Goal: Check status: Check status

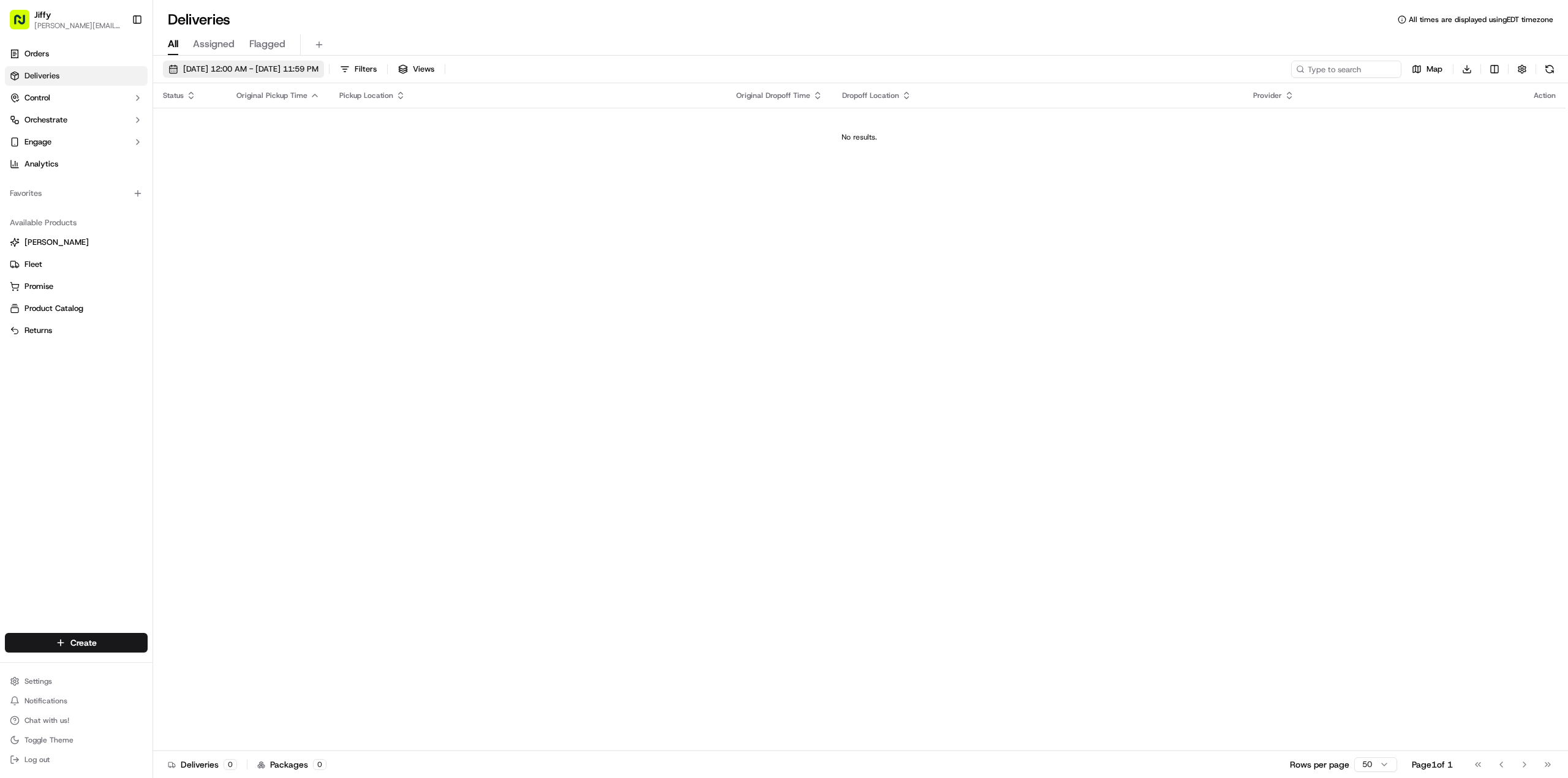
click at [280, 69] on span "[DATE] 12:00 AM - [DATE] 11:59 PM" at bounding box center [251, 69] width 136 height 11
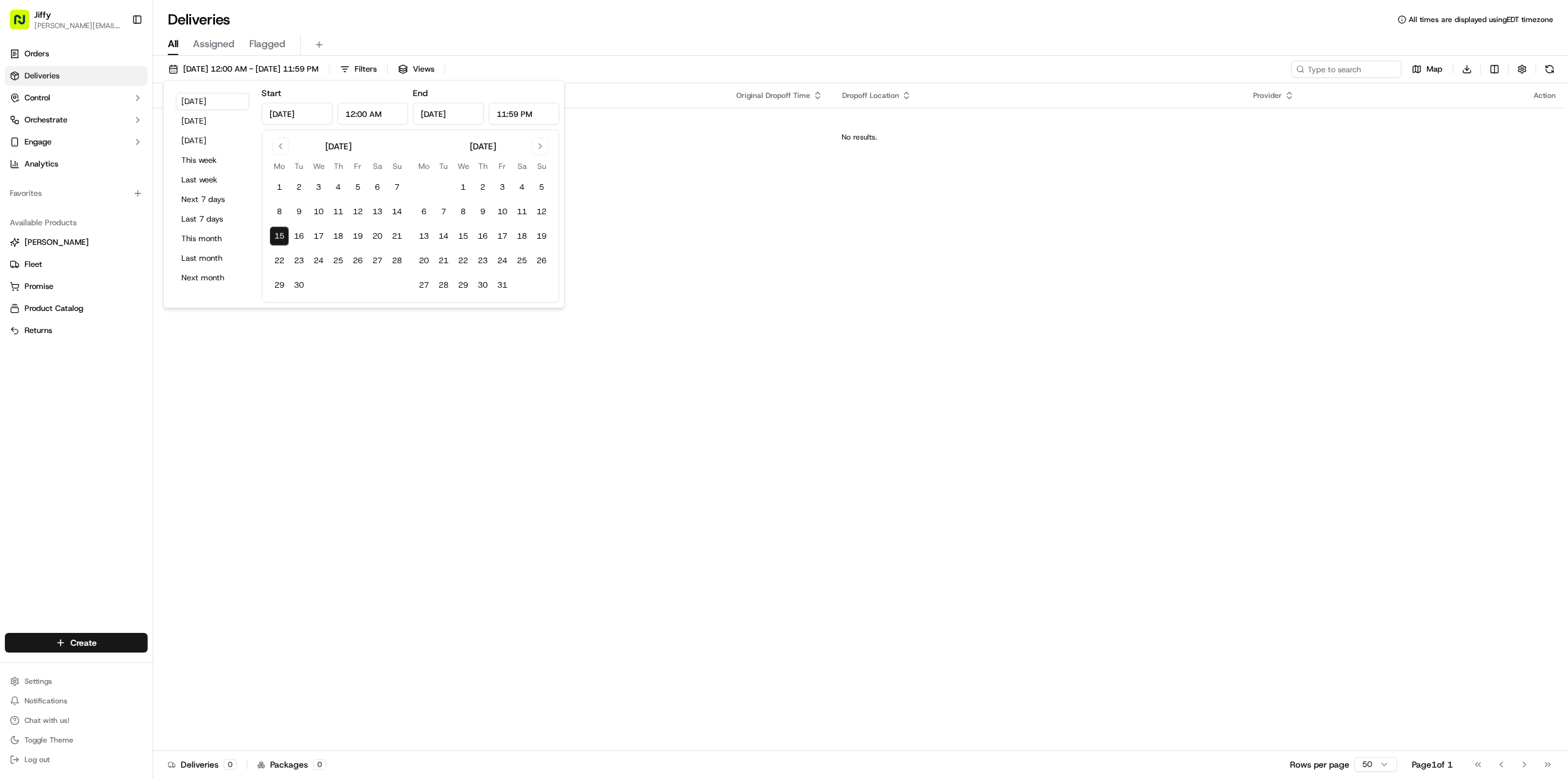
click at [276, 237] on button "15" at bounding box center [280, 236] width 20 height 20
click at [271, 181] on button "1" at bounding box center [280, 187] width 20 height 20
type input "[DATE]"
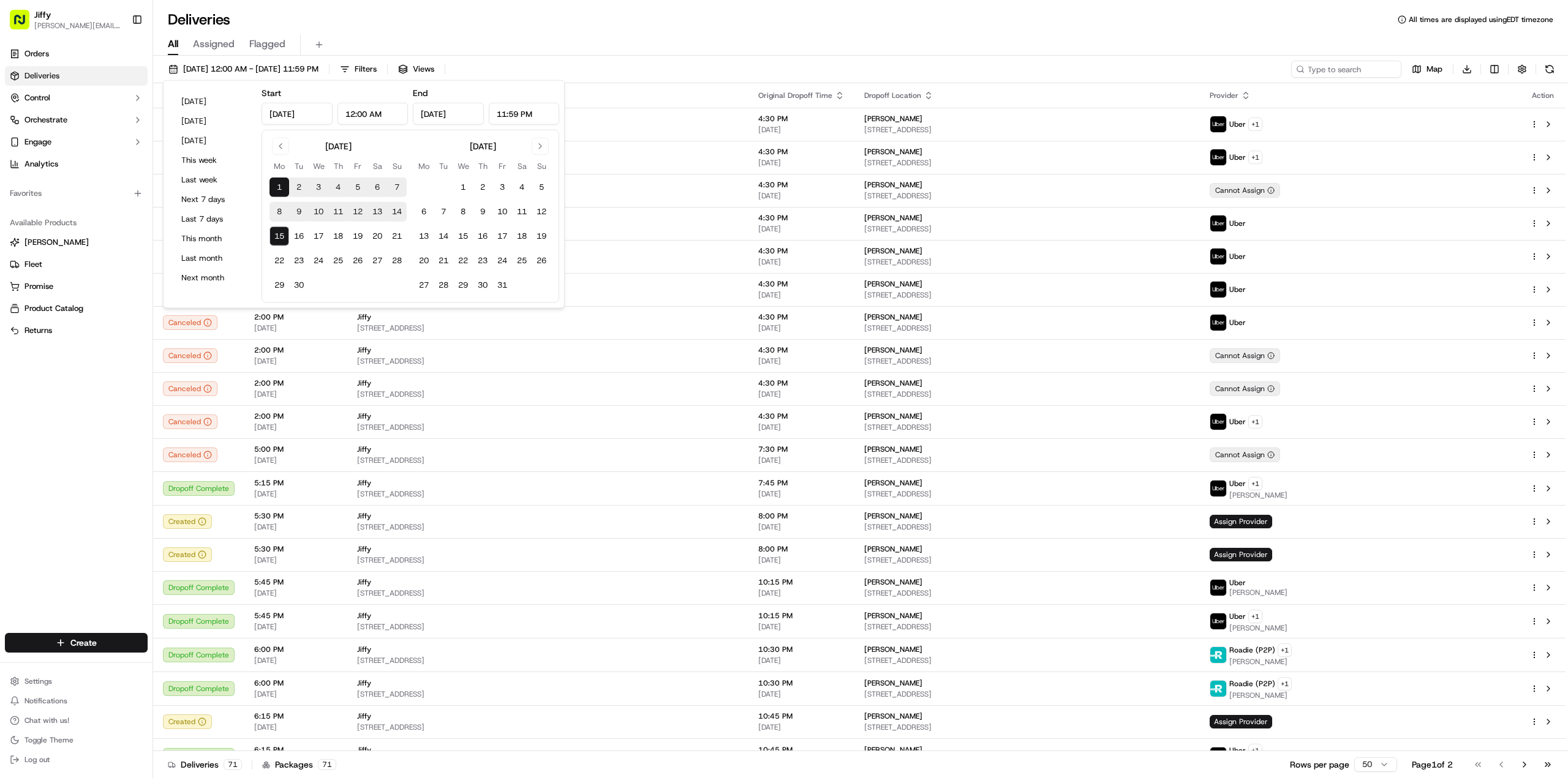
click at [686, 52] on div "All Assigned Flagged" at bounding box center [861, 45] width 1415 height 21
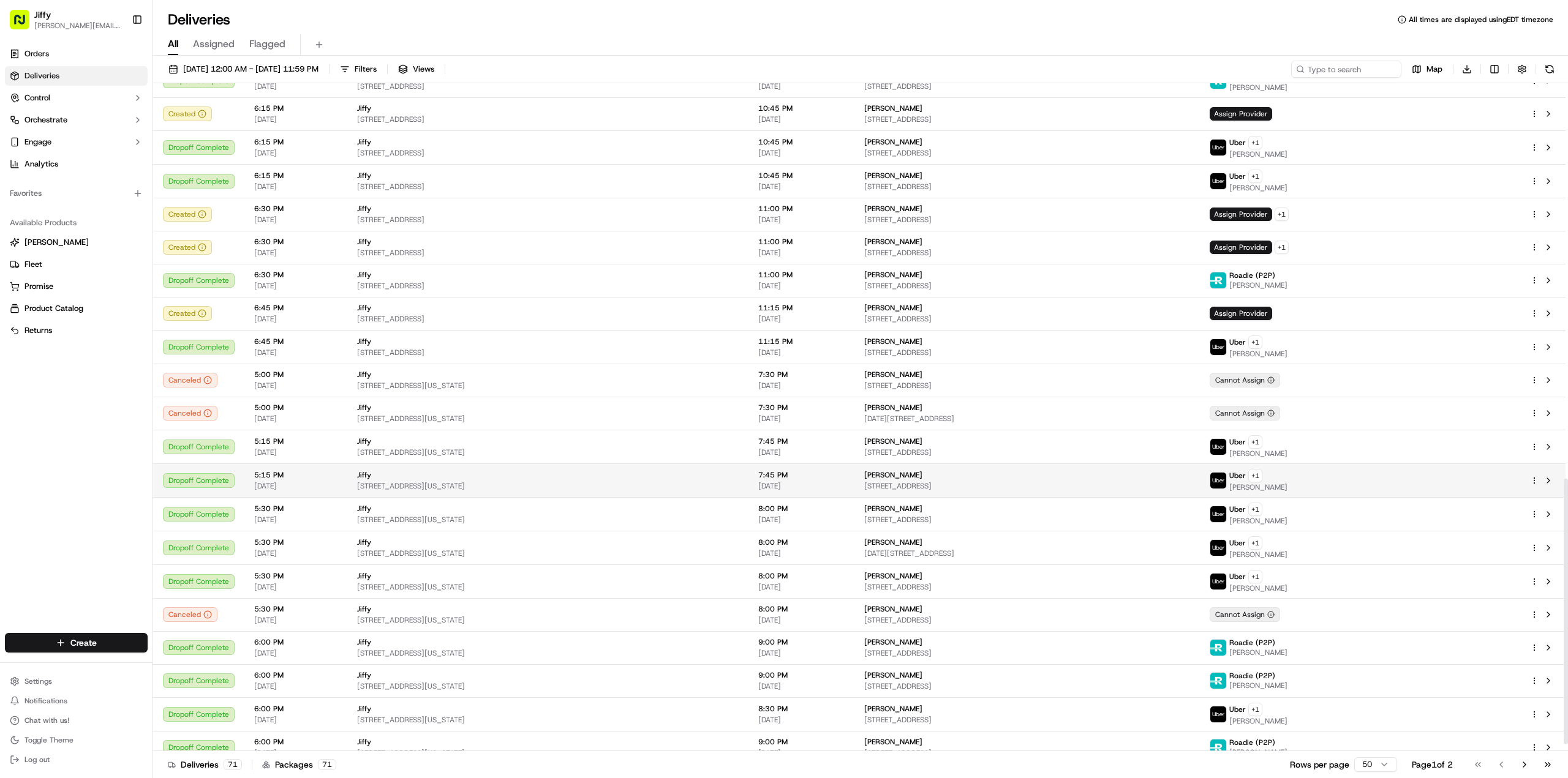
scroll to position [1009, 0]
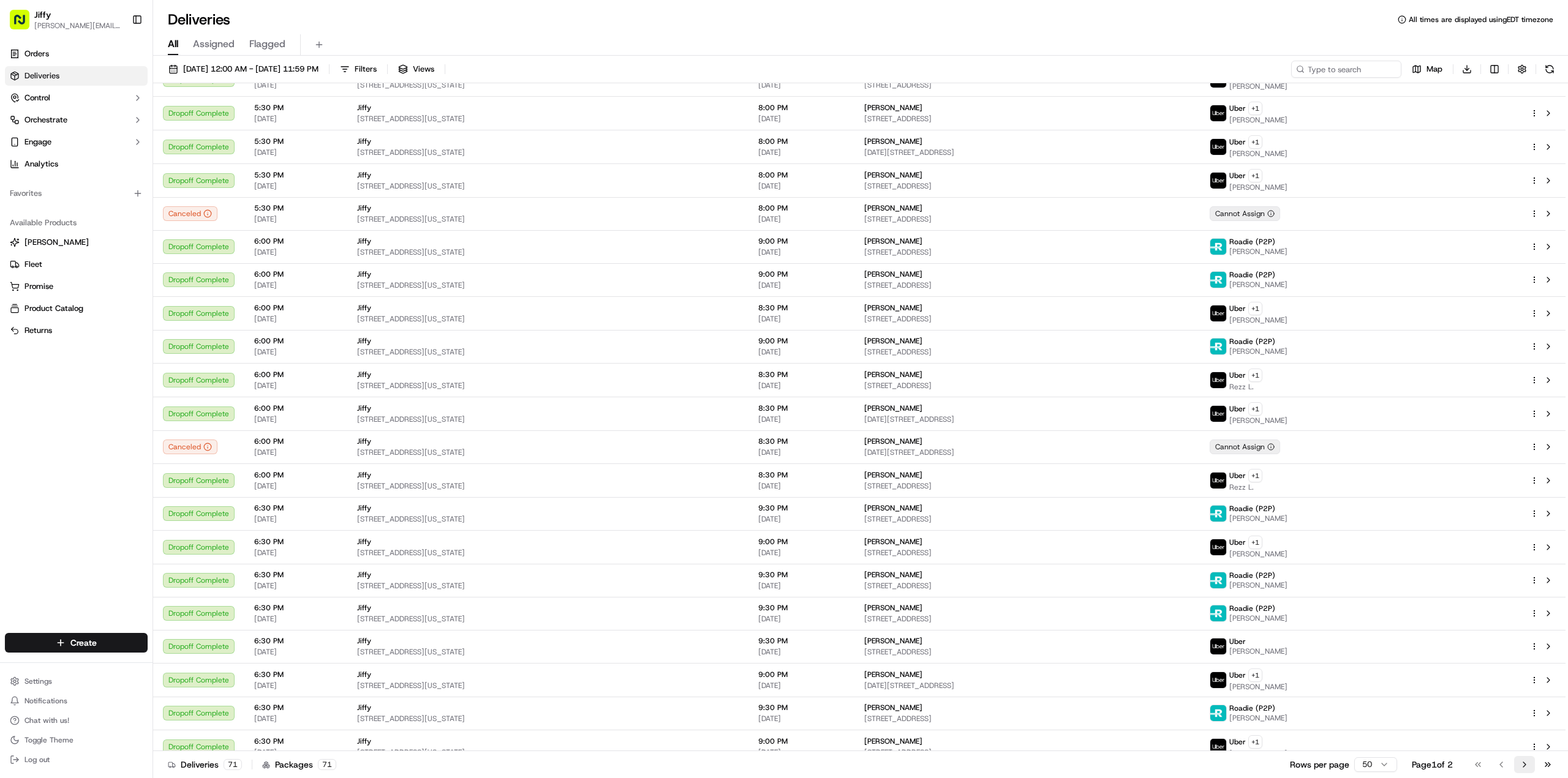
click at [1531, 768] on button "Go to next page" at bounding box center [1525, 764] width 21 height 18
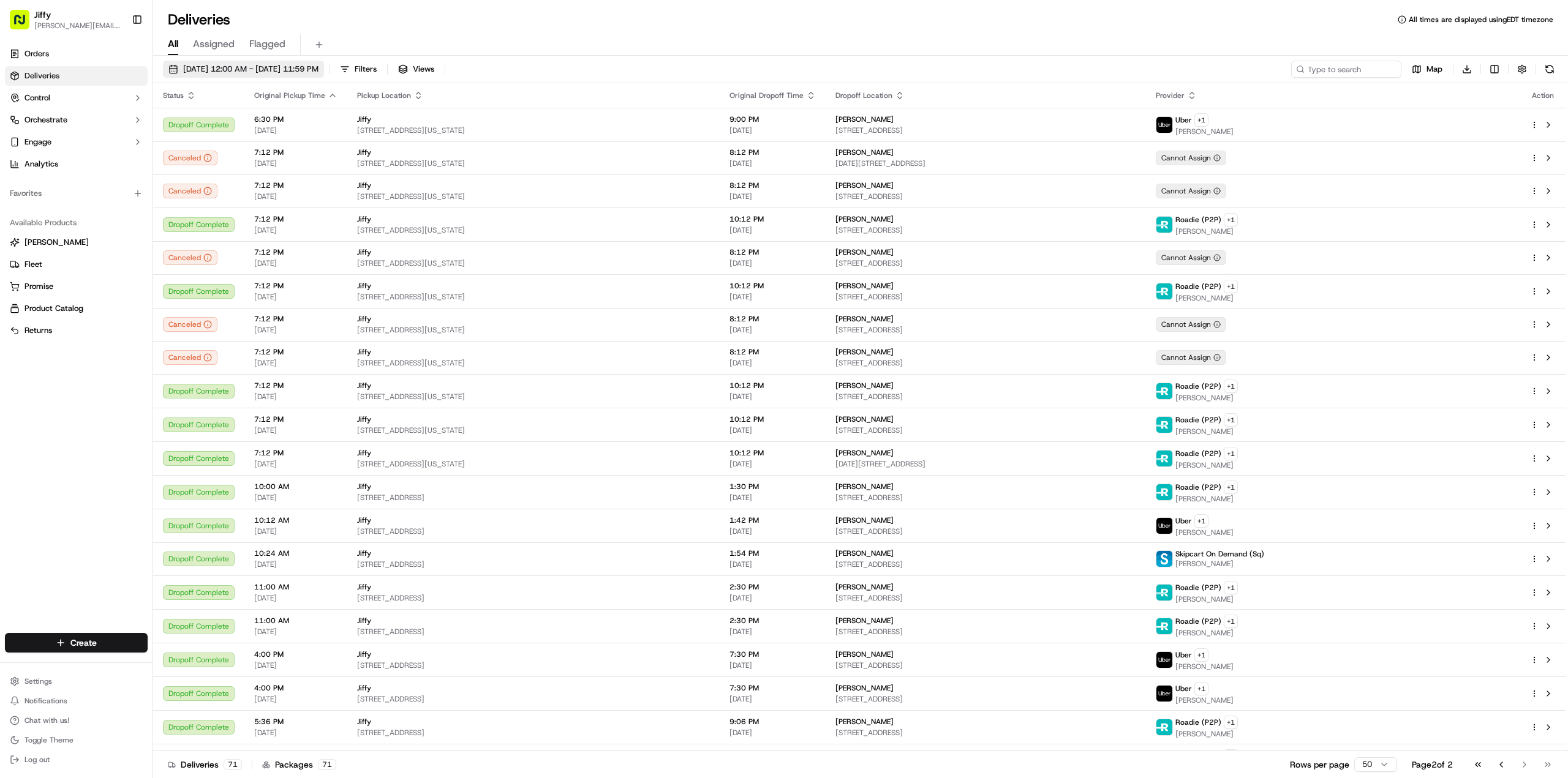
click at [193, 71] on span "[DATE] 12:00 AM - [DATE] 11:59 PM" at bounding box center [251, 69] width 136 height 11
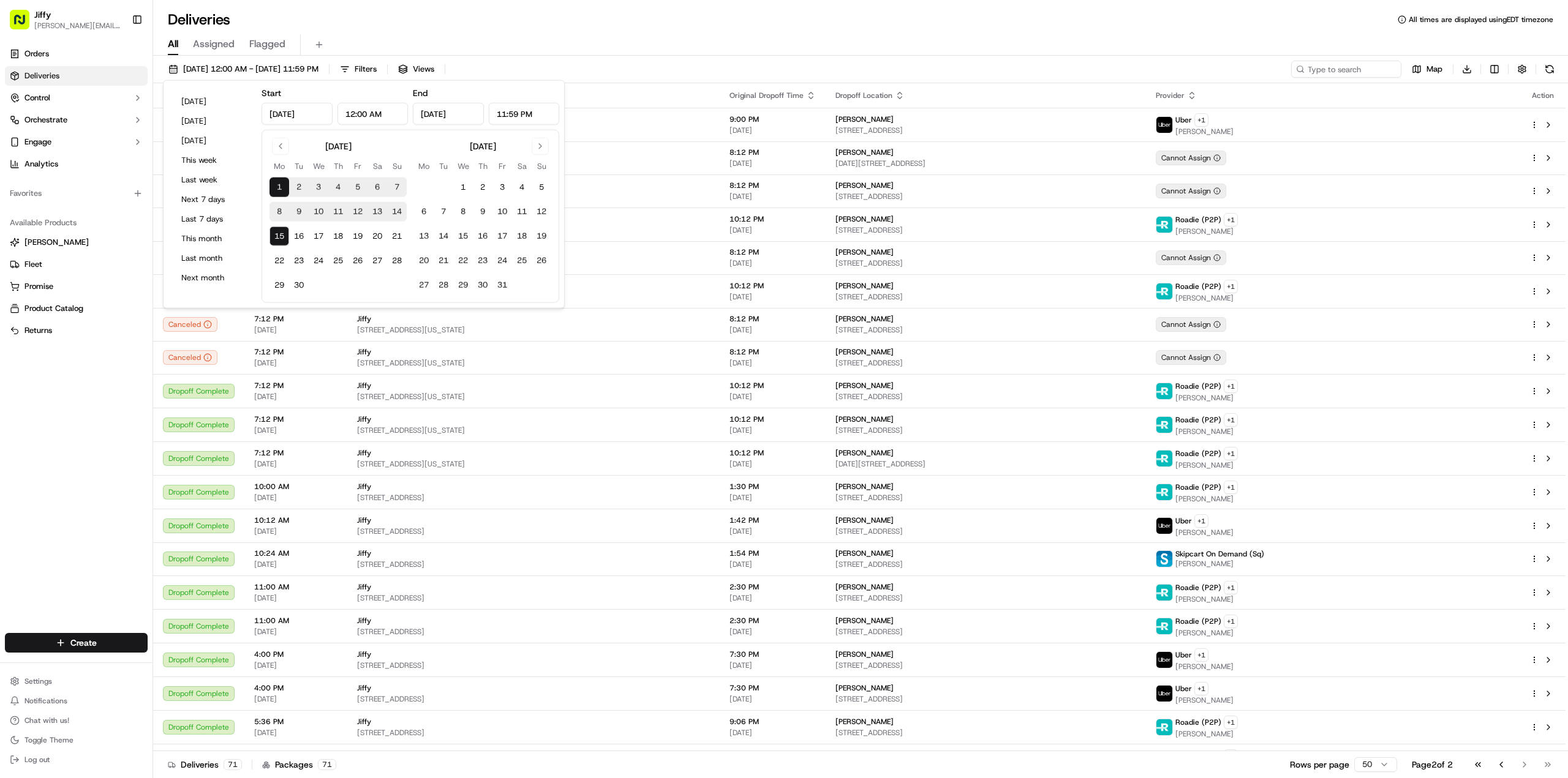
click at [274, 232] on button "15" at bounding box center [280, 236] width 20 height 20
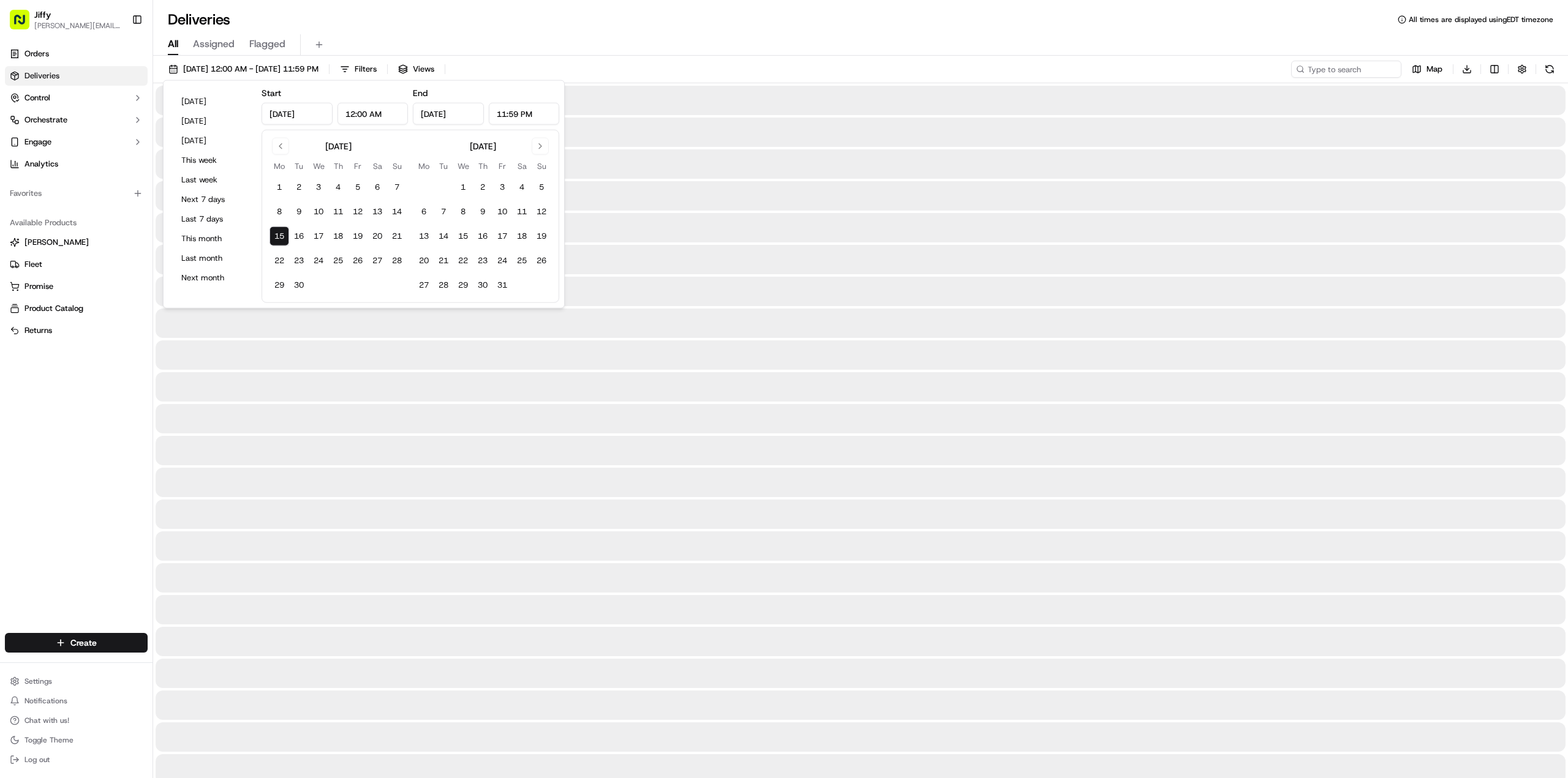
type input "[DATE]"
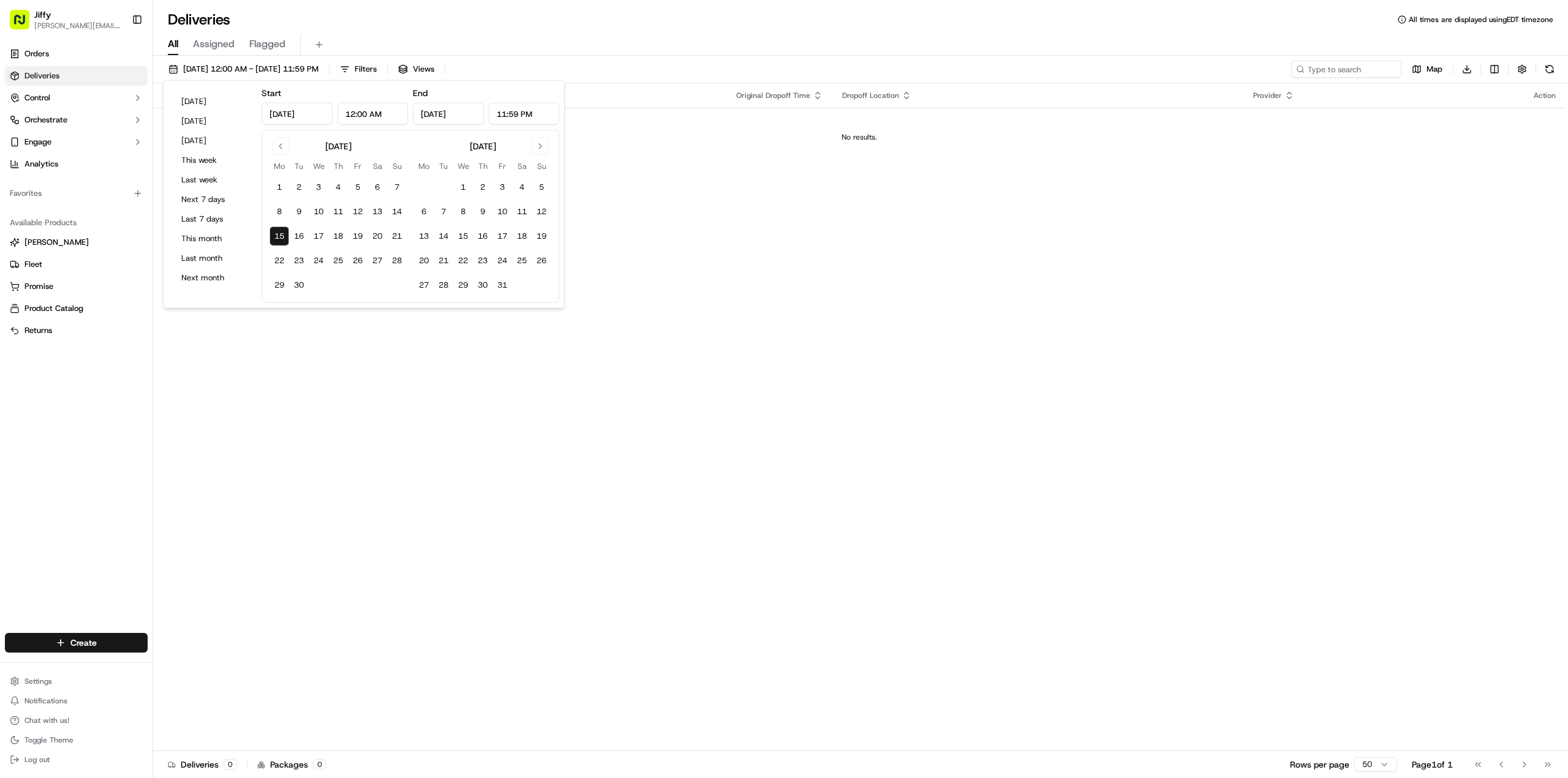
click at [360, 30] on div "All Assigned Flagged" at bounding box center [861, 43] width 1415 height 27
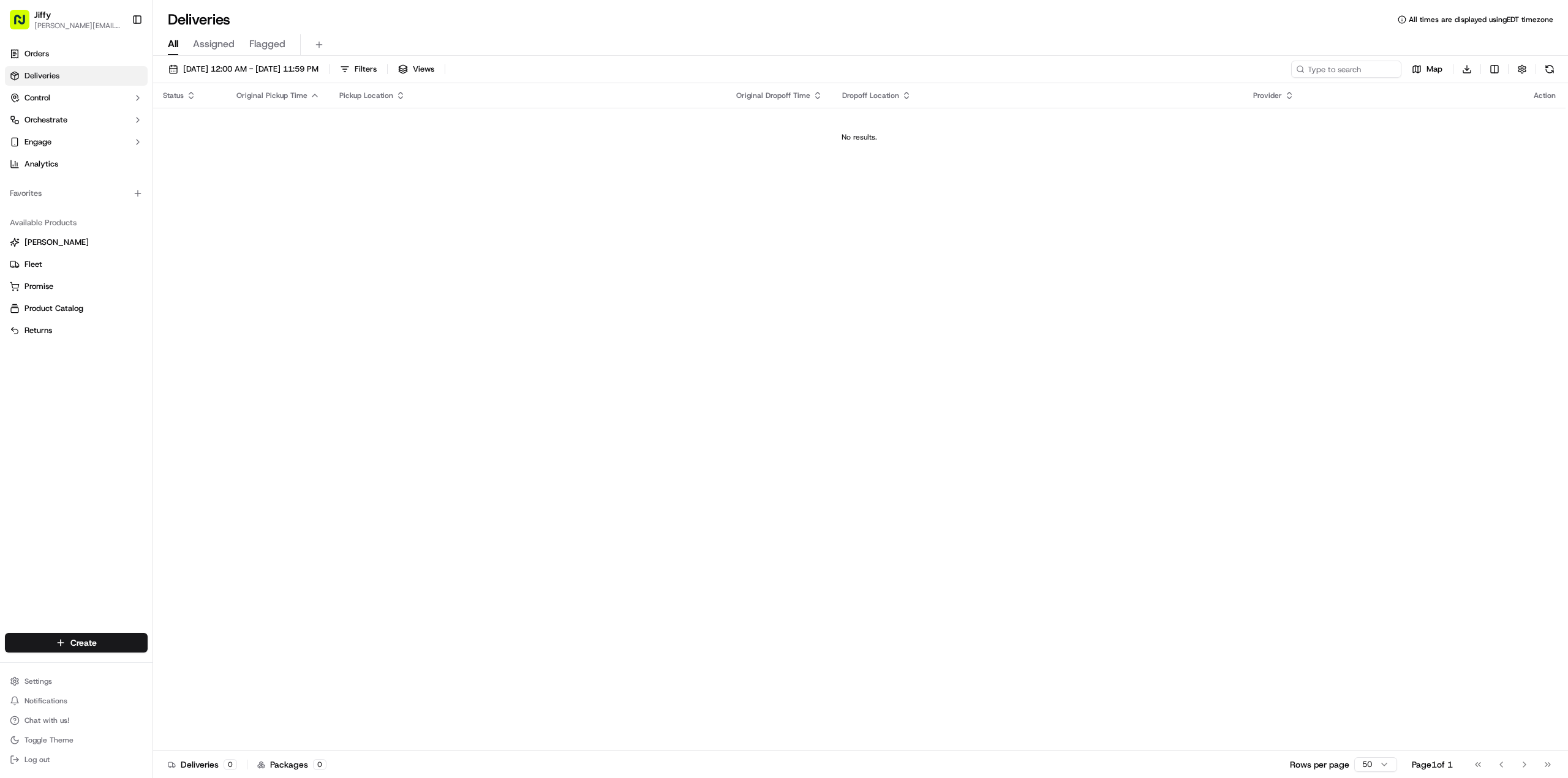
click at [890, 276] on div "Status Original Pickup Time Pickup Location Original Dropoff Time Dropoff Locat…" at bounding box center [859, 417] width 1412 height 668
